Goal: Information Seeking & Learning: Learn about a topic

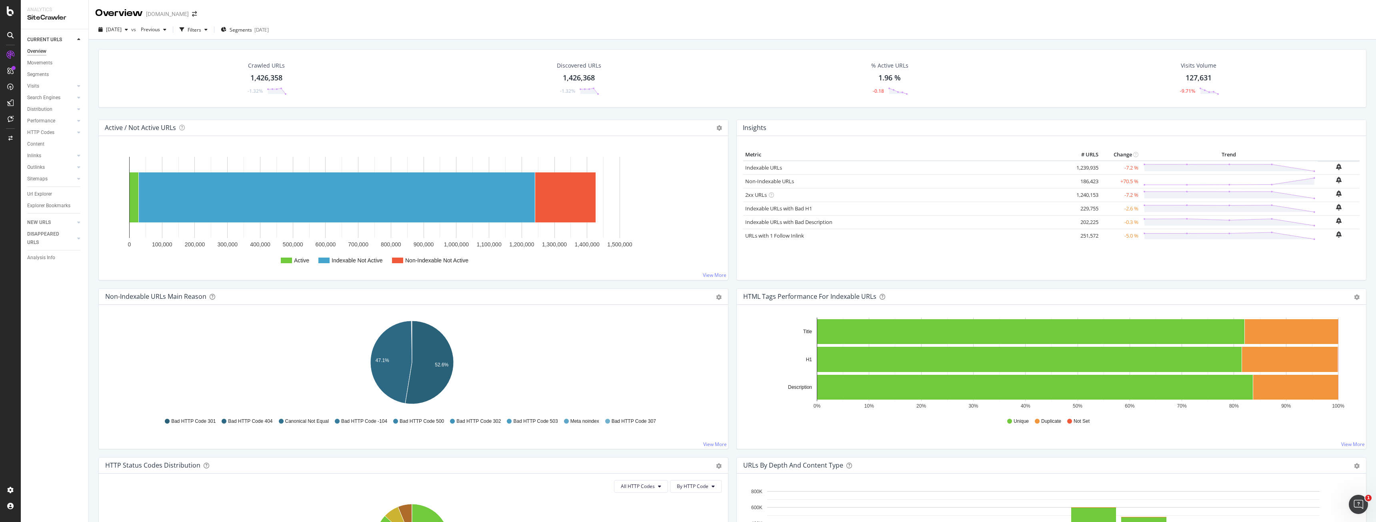
click at [37, 49] on div "Overview" at bounding box center [36, 51] width 19 height 8
click at [50, 103] on div "LogAnalyzer" at bounding box center [45, 104] width 31 height 8
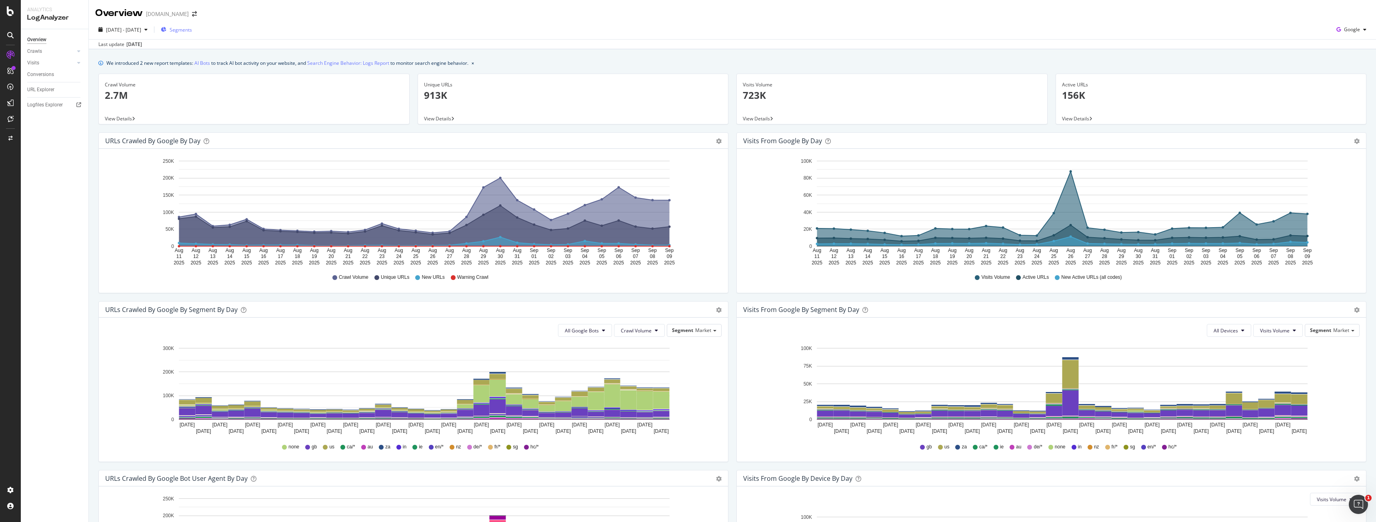
click at [178, 25] on button "Segments" at bounding box center [177, 29] width 38 height 13
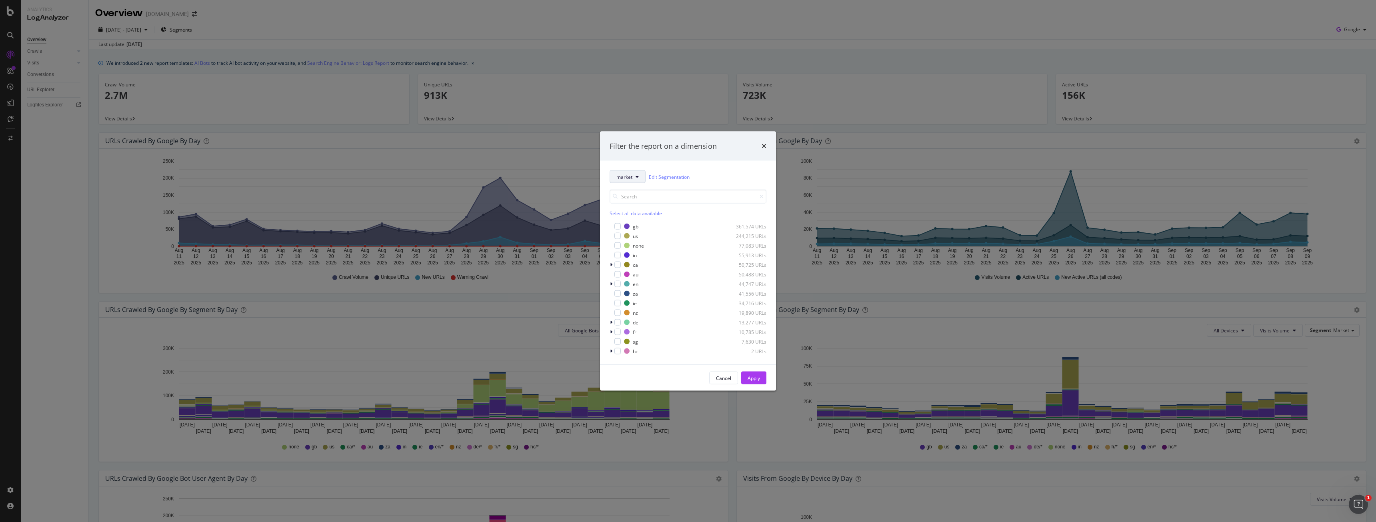
click at [625, 178] on span "market" at bounding box center [624, 176] width 16 height 7
click at [647, 220] on span "pagetype" at bounding box center [653, 220] width 74 height 7
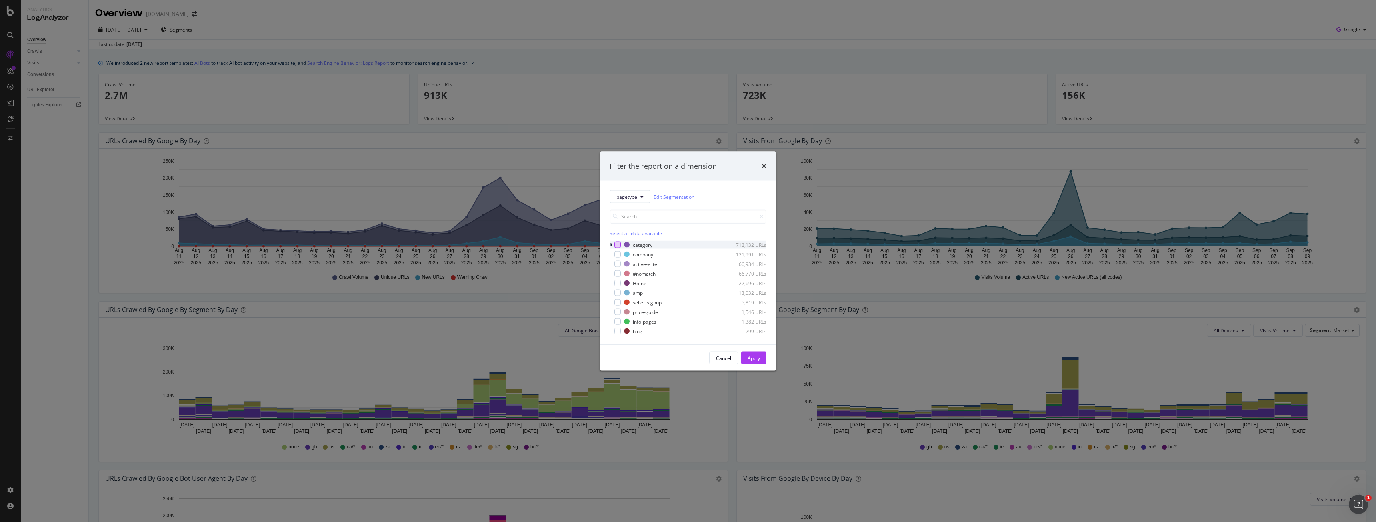
click at [619, 246] on div "modal" at bounding box center [617, 245] width 6 height 6
click at [743, 351] on div "Cancel Apply" at bounding box center [688, 358] width 176 height 26
click at [747, 357] on button "Apply" at bounding box center [753, 358] width 25 height 13
